Goal: Communication & Community: Ask a question

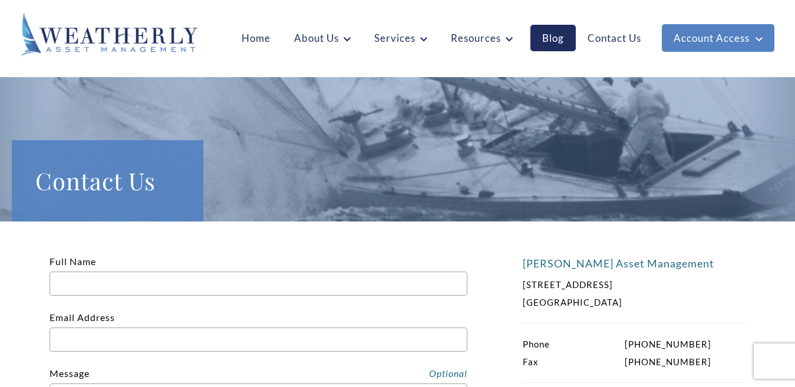
type input "[PERSON_NAME]"
type input "[PERSON_NAME][EMAIL_ADDRESS][DOMAIN_NAME]"
type input "3035021331"
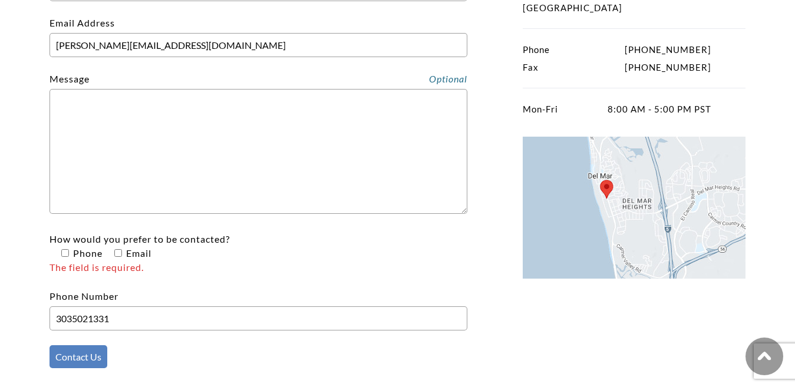
click at [118, 151] on textarea "Contact form" at bounding box center [259, 151] width 418 height 125
click at [184, 164] on textarea "Contact form" at bounding box center [259, 151] width 418 height 125
paste textarea "Hello there, I'm [PERSON_NAME] from Business Coach VAs , where we offer top-not…"
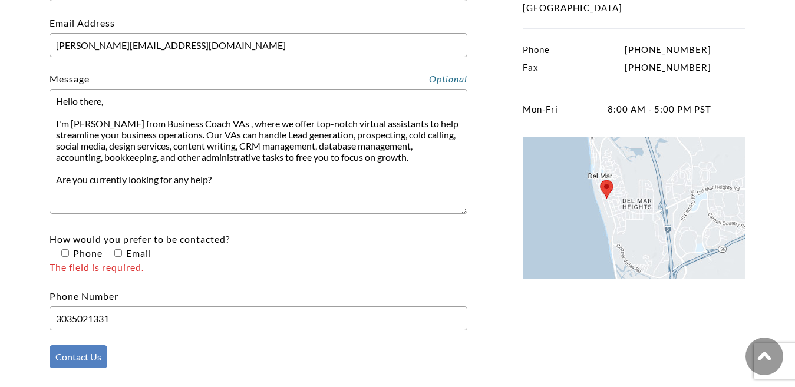
type textarea "Hello there, I'm [PERSON_NAME] from Business Coach VAs , where we offer top-not…"
click at [67, 251] on input"] "How would you prefer to be contacted? Phone Email The field is required." at bounding box center [65, 253] width 8 height 8
checkbox input"] "true"
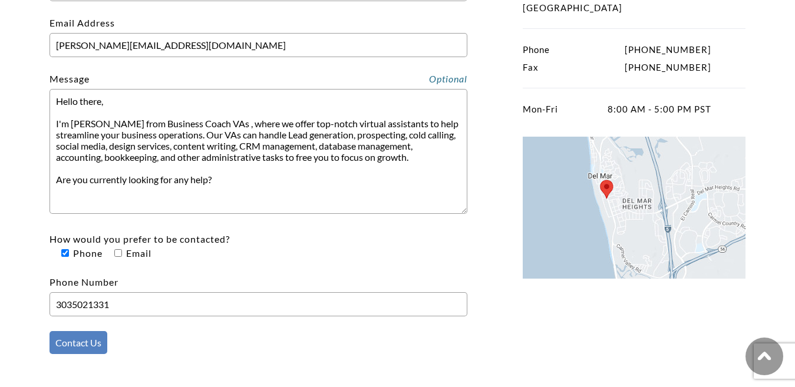
click at [117, 252] on input"] "How would you prefer to be contacted? Phone Email" at bounding box center [118, 253] width 8 height 8
checkbox input"] "true"
click at [69, 253] on span "Phone" at bounding box center [81, 253] width 44 height 14
click at [69, 253] on input"] "How would you prefer to be contacted? Phone Email" at bounding box center [65, 253] width 8 height 8
click at [65, 255] on input"] "How would you prefer to be contacted? Phone Email" at bounding box center [65, 253] width 8 height 8
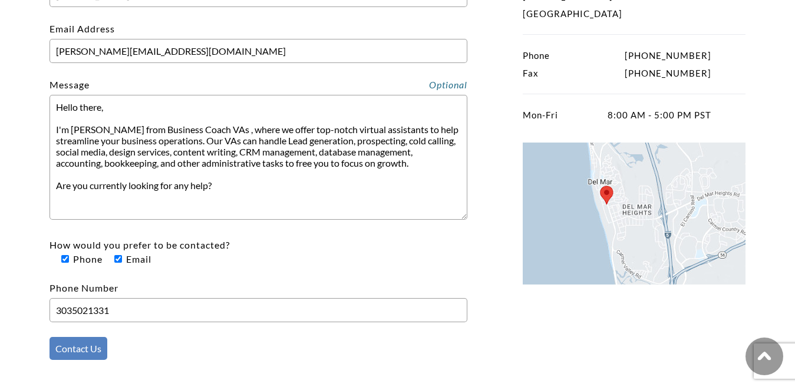
scroll to position [281, 0]
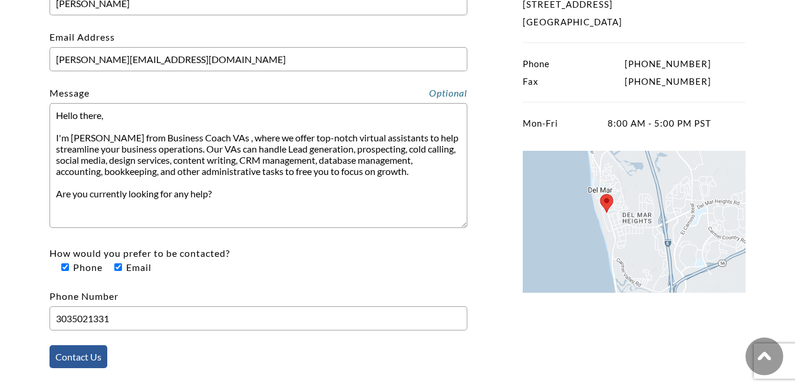
click at [90, 356] on input "Contact Us" at bounding box center [79, 356] width 58 height 23
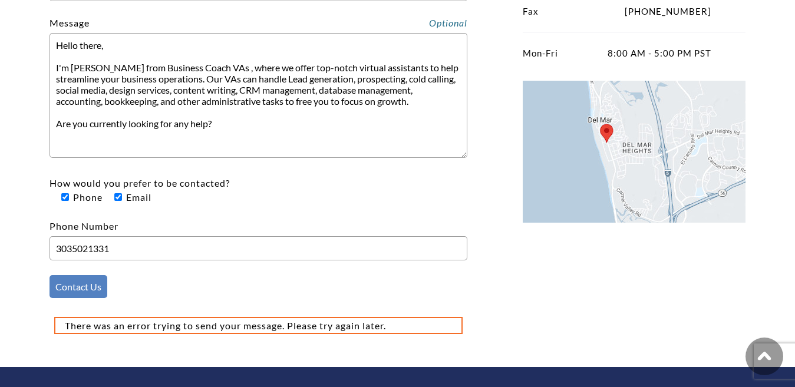
scroll to position [378, 0]
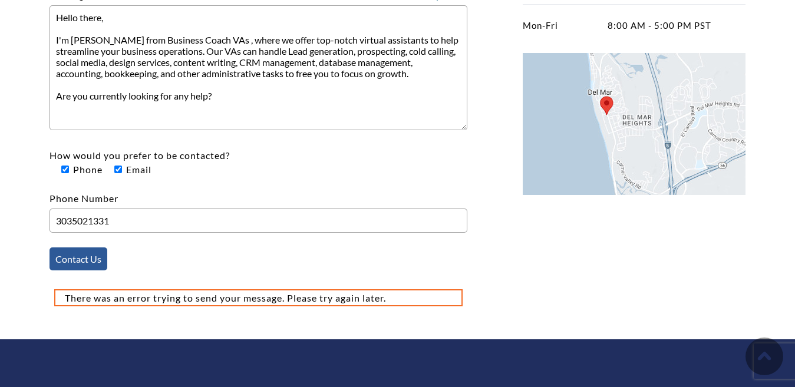
click at [101, 255] on input "Contact Us" at bounding box center [79, 259] width 58 height 23
click at [61, 170] on span "Phone" at bounding box center [81, 170] width 44 height 14
click at [61, 170] on input"] "How would you prefer to be contacted? Phone Email" at bounding box center [65, 170] width 8 height 8
checkbox input"] "false"
click at [78, 269] on input "Contact Us" at bounding box center [79, 259] width 58 height 23
